Goal: Task Accomplishment & Management: Use online tool/utility

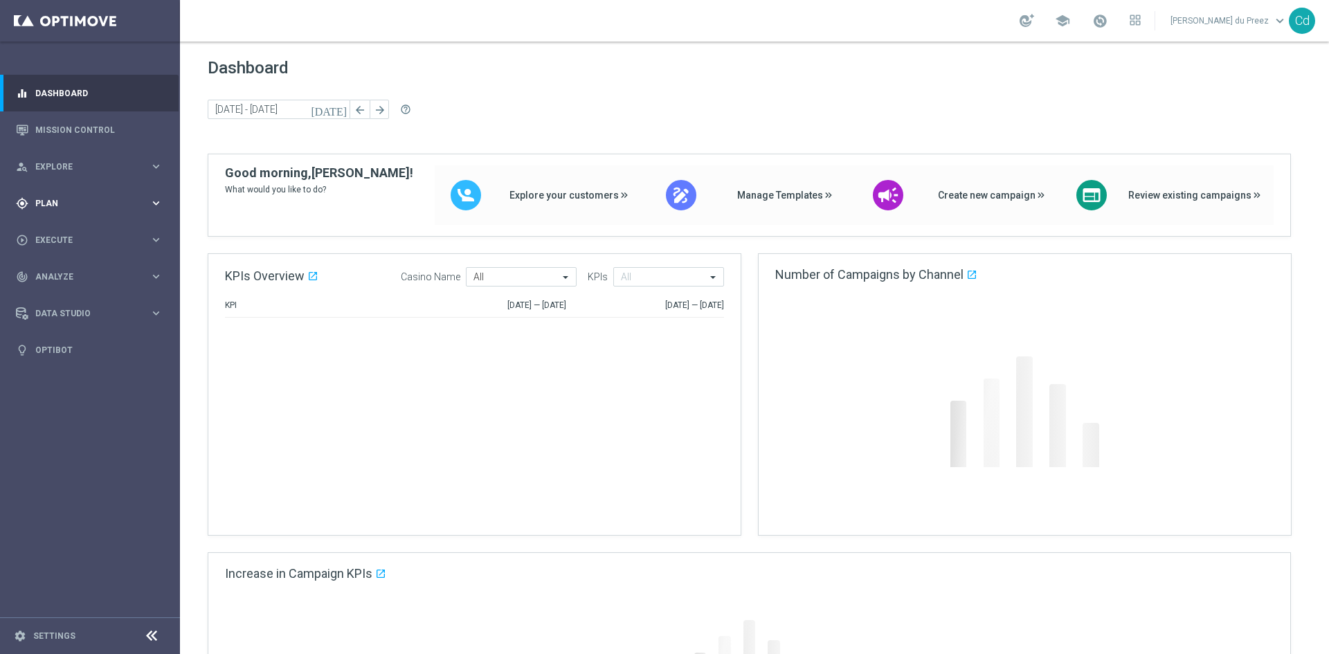
click at [52, 200] on span "Plan" at bounding box center [92, 203] width 114 height 8
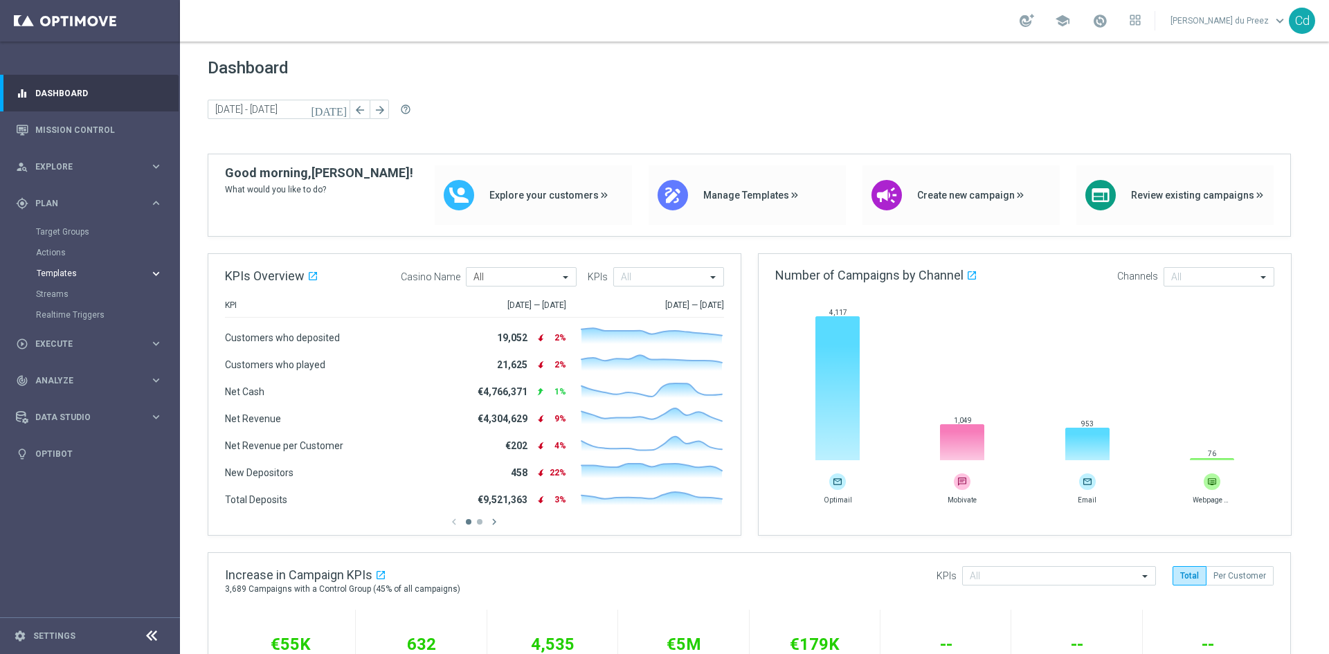
click at [63, 273] on span "Templates" at bounding box center [86, 273] width 99 height 8
drag, startPoint x: 63, startPoint y: 293, endPoint x: 122, endPoint y: 295, distance: 58.9
click at [63, 293] on link "Optimail" at bounding box center [93, 294] width 101 height 11
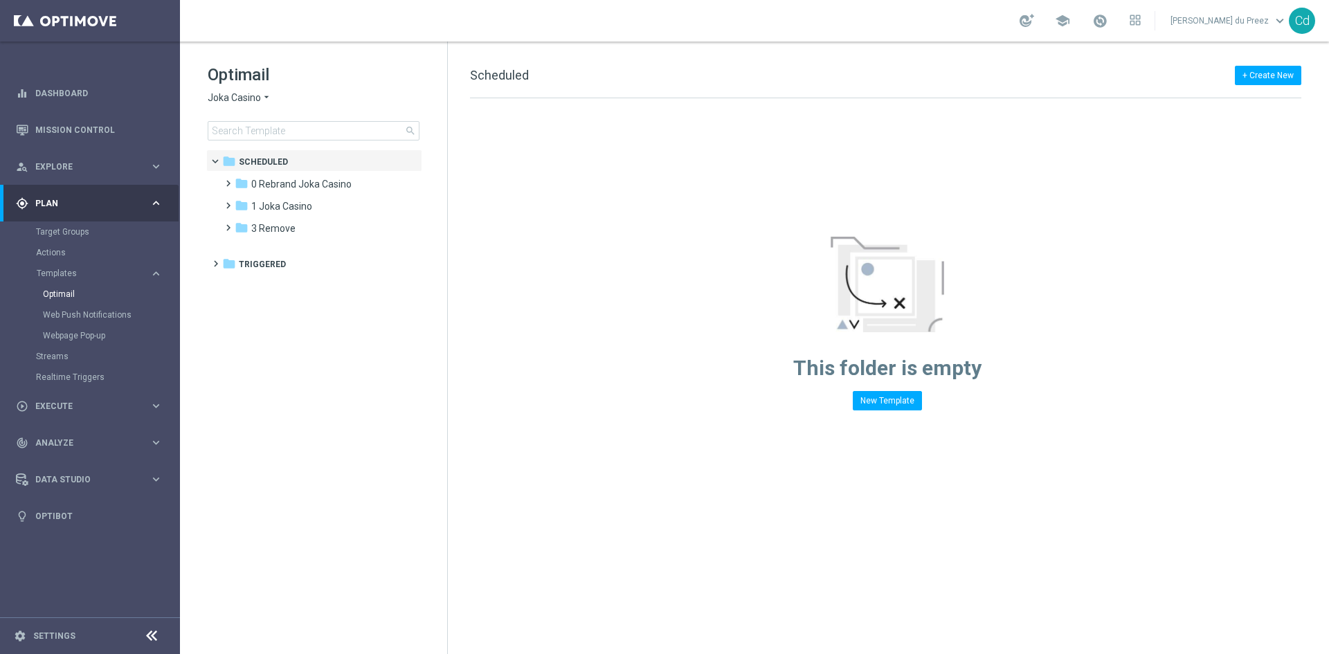
click at [223, 95] on span "Joka Casino" at bounding box center [234, 97] width 53 height 13
click at [0, 0] on span "Casino Joka" at bounding box center [0, 0] width 0 height 0
click at [228, 180] on span at bounding box center [225, 177] width 6 height 6
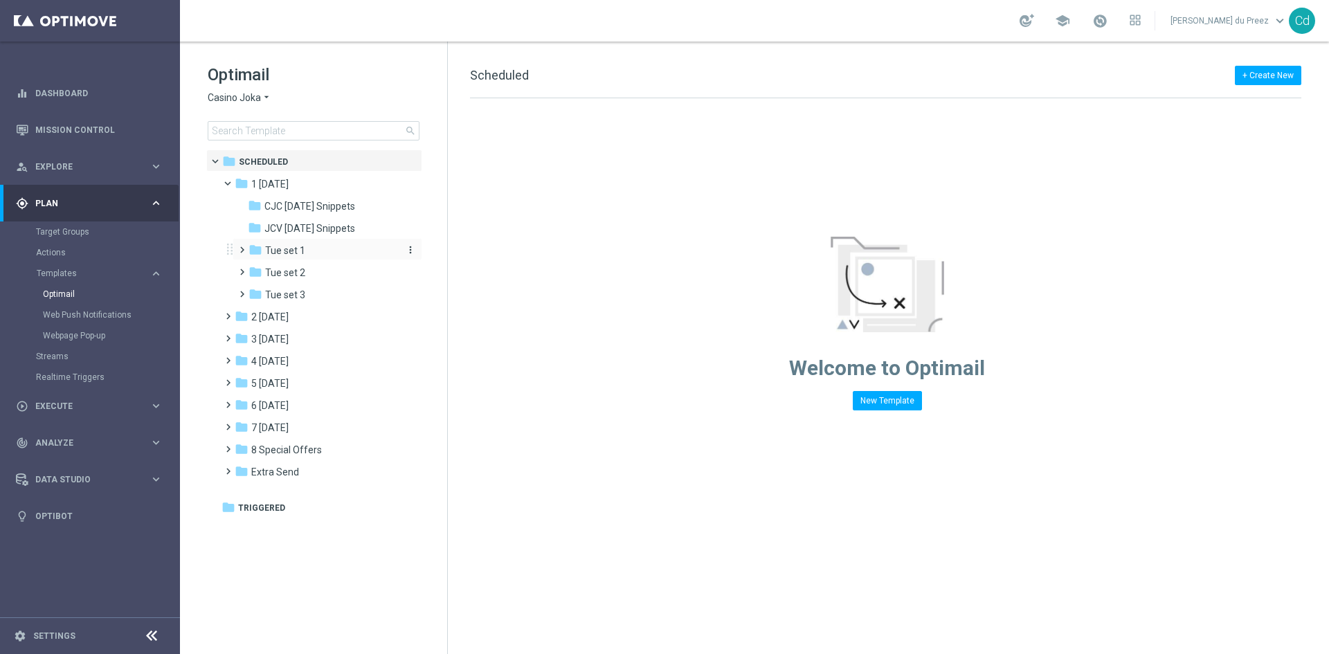
click at [291, 251] on span "Tue set 1" at bounding box center [285, 250] width 40 height 12
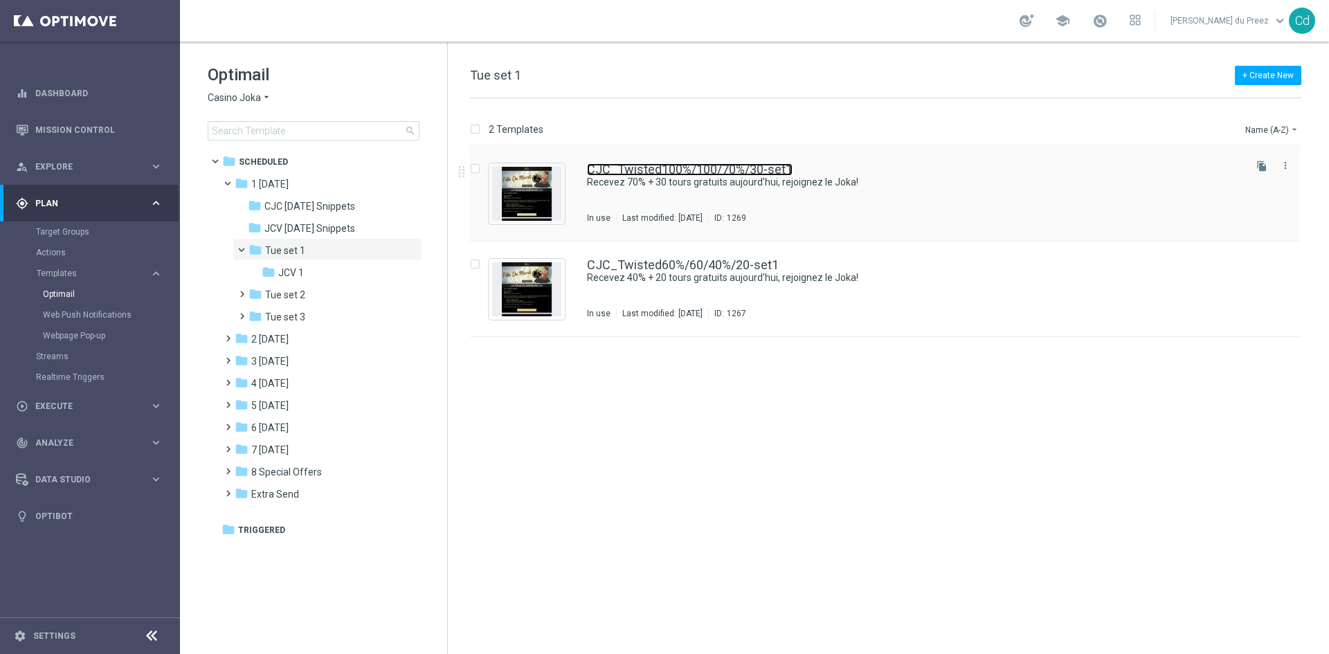
click at [711, 170] on link "CJC_Twisted100%/100/70%/30-set1" at bounding box center [690, 169] width 206 height 12
